Goal: Communication & Community: Answer question/provide support

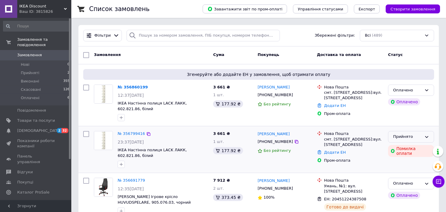
click at [407, 133] on div "Прийнято" at bounding box center [407, 136] width 29 height 6
click at [406, 155] on li "Скасовано" at bounding box center [411, 160] width 45 height 11
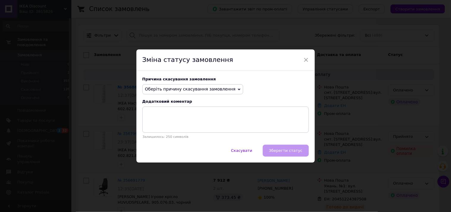
click at [185, 88] on span "Оберіть причину скасування замовлення" at bounding box center [190, 89] width 91 height 5
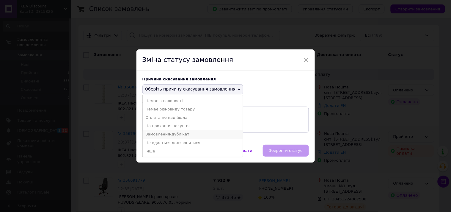
click at [171, 135] on li "Замовлення-дублікат" at bounding box center [193, 134] width 100 height 8
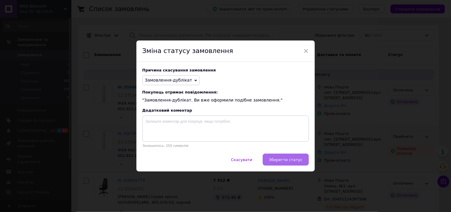
click at [290, 158] on button "Зберегти статус" at bounding box center [286, 159] width 46 height 12
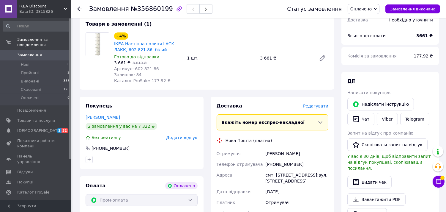
scroll to position [99, 0]
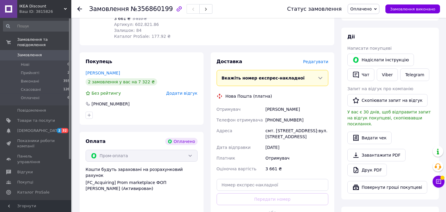
click at [278, 118] on div "[PHONE_NUMBER]" at bounding box center [296, 119] width 65 height 11
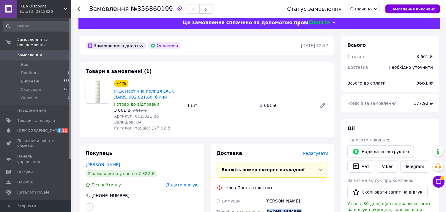
scroll to position [0, 0]
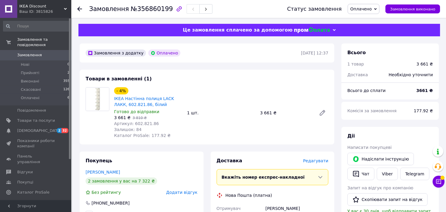
click at [143, 123] on span "Артикул: 602.821.86" at bounding box center [136, 123] width 45 height 5
copy span "602.821.86"
click at [153, 8] on span "№356860199" at bounding box center [152, 8] width 42 height 7
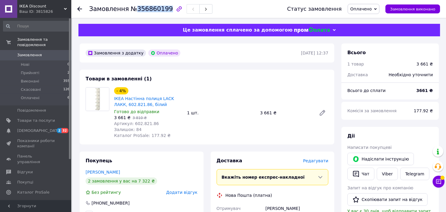
copy span "356860199"
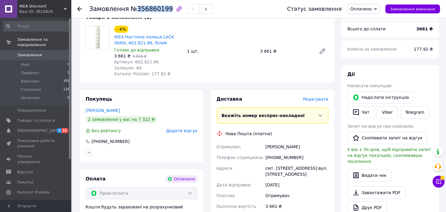
scroll to position [99, 0]
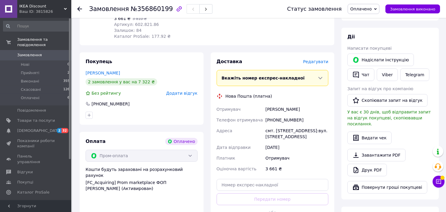
click at [281, 109] on div "[PERSON_NAME]" at bounding box center [296, 109] width 65 height 11
copy div "[PERSON_NAME]"
click at [281, 131] on div "смт. [STREET_ADDRESS]:вул. [STREET_ADDRESS]" at bounding box center [296, 133] width 65 height 17
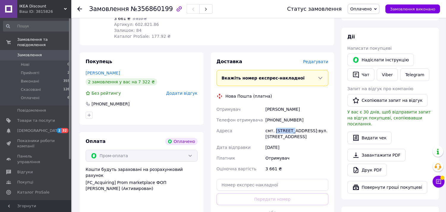
click at [281, 131] on div "смт. [STREET_ADDRESS]:вул. [STREET_ADDRESS]" at bounding box center [296, 133] width 65 height 17
copy div "Меденичі"
click at [284, 118] on div "[PHONE_NUMBER]" at bounding box center [296, 119] width 65 height 11
copy div "380680096020"
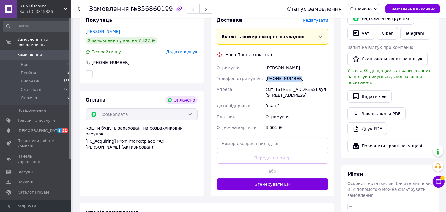
scroll to position [226, 0]
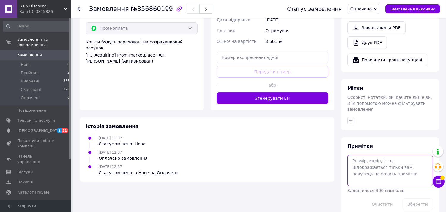
click at [380, 155] on textarea at bounding box center [391, 171] width 86 height 32
paste textarea "13249203"
type textarea "13249203"
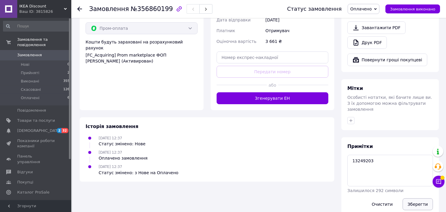
click at [419, 198] on button "Зберегти" at bounding box center [418, 204] width 30 height 12
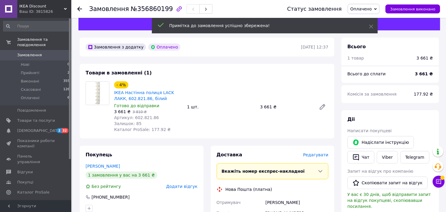
scroll to position [0, 0]
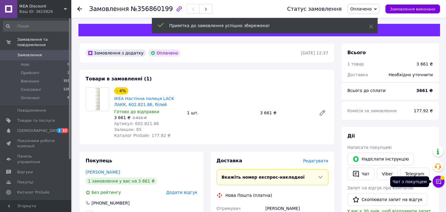
click at [441, 180] on icon at bounding box center [438, 181] width 5 height 5
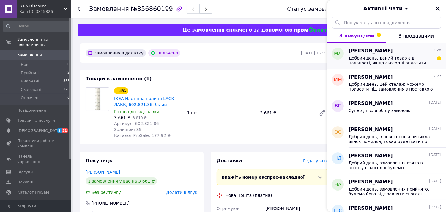
click at [418, 61] on span "Добрий день, даний товар є в наявності, якщо сьогодні оплатити замовлення, то з…" at bounding box center [391, 61] width 84 height 10
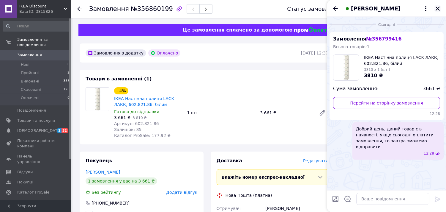
click at [438, 6] on icon "Закрити" at bounding box center [437, 8] width 5 height 5
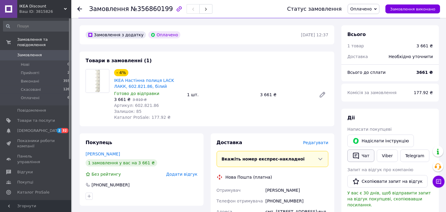
scroll to position [33, 0]
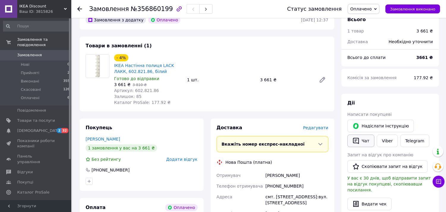
click at [363, 144] on button "Чат" at bounding box center [361, 140] width 27 height 12
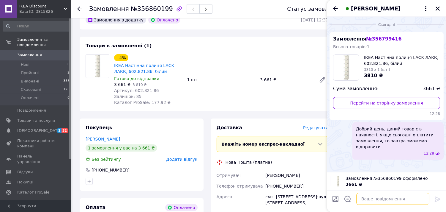
click at [364, 199] on textarea at bounding box center [392, 199] width 73 height 12
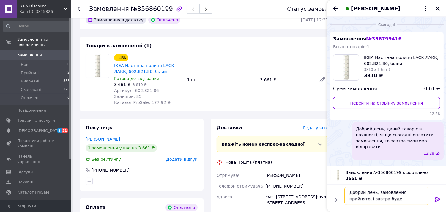
type textarea "Добрий день, замовлення прийнято, і завтра буде відправлено"
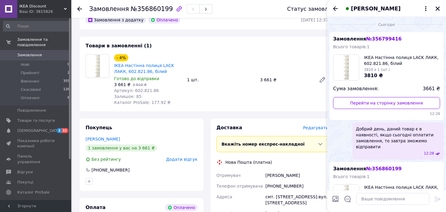
click at [254, 61] on div "- 4% ІКЕА Настінна полиця LACK ЛАКК, 602.821.86, білий Готово до відправки 3 66…" at bounding box center [221, 80] width 219 height 54
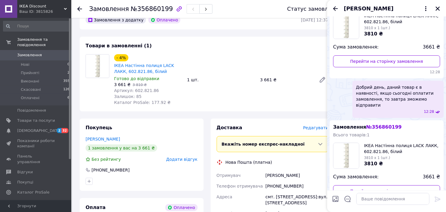
scroll to position [84, 0]
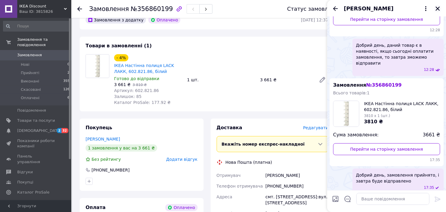
click at [439, 10] on icon "Закрити" at bounding box center [437, 8] width 5 height 5
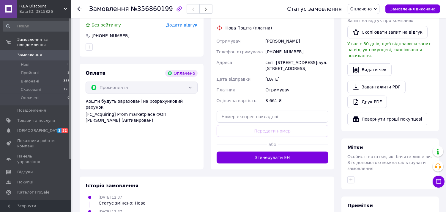
scroll to position [226, 0]
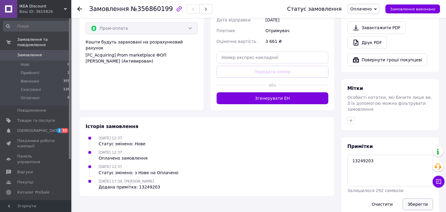
click at [420, 198] on button "Зберегти" at bounding box center [418, 204] width 30 height 12
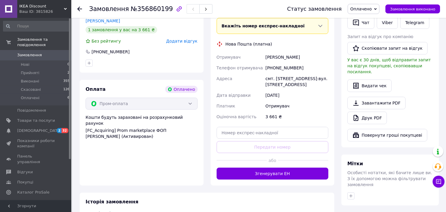
scroll to position [28, 0]
